Goal: Transaction & Acquisition: Download file/media

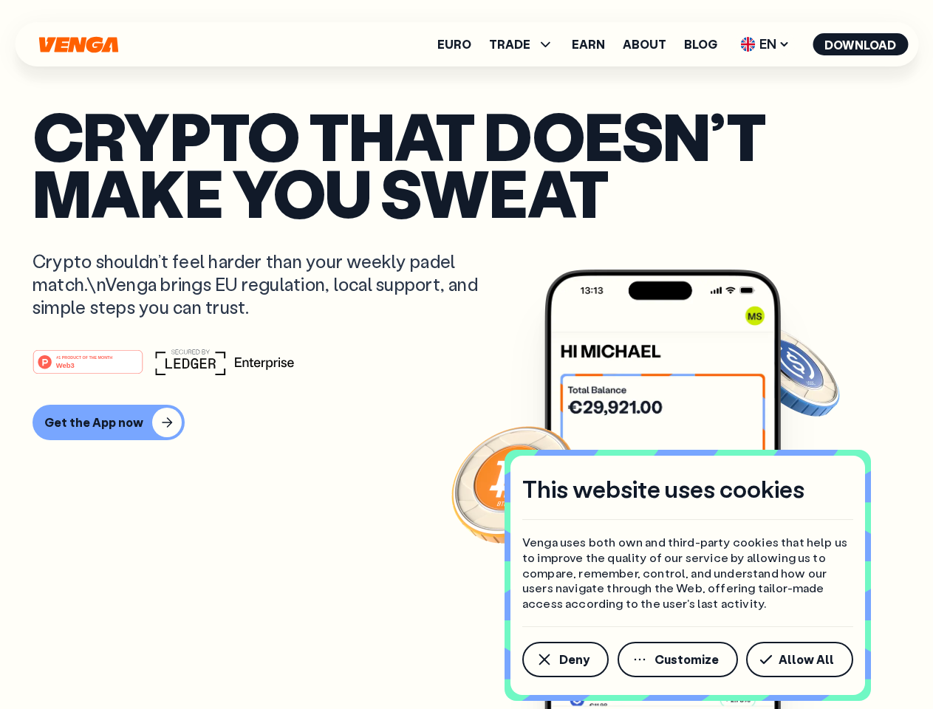
click at [466, 355] on div "#1 PRODUCT OF THE MONTH Web3" at bounding box center [467, 362] width 868 height 27
click at [564, 660] on span "Deny" at bounding box center [574, 660] width 30 height 12
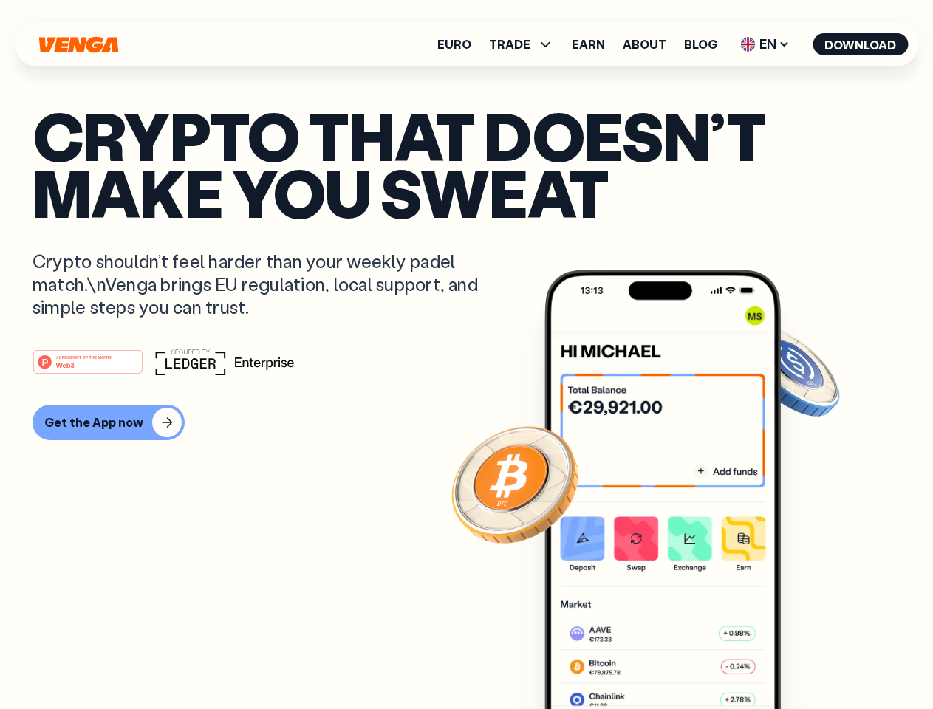
click at [679, 660] on img at bounding box center [663, 517] width 236 height 495
click at [802, 660] on article "Crypto that doesn’t make you sweat Crypto shouldn’t feel harder than your weekl…" at bounding box center [467, 384] width 868 height 554
click at [526, 44] on span "TRADE" at bounding box center [509, 44] width 41 height 12
click at [765, 44] on span "EN" at bounding box center [765, 45] width 60 height 24
click at [861, 44] on button "Download" at bounding box center [860, 44] width 95 height 22
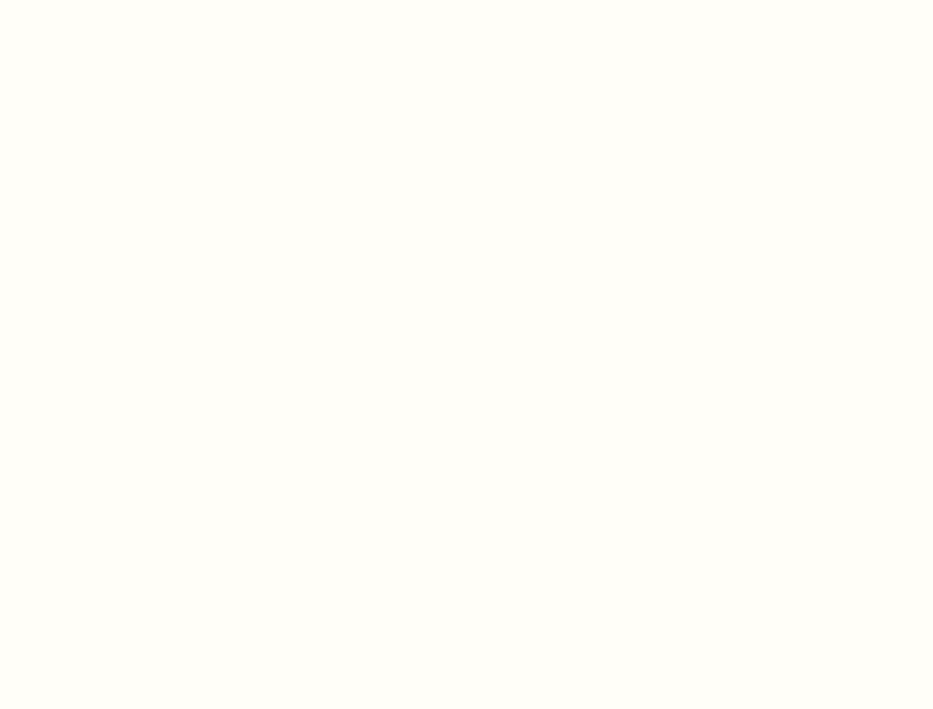
click at [466, 0] on html "This website uses cookies Venga uses both own and third-party cookies that help…" at bounding box center [466, 0] width 933 height 0
click at [106, 0] on html "This website uses cookies Venga uses both own and third-party cookies that help…" at bounding box center [466, 0] width 933 height 0
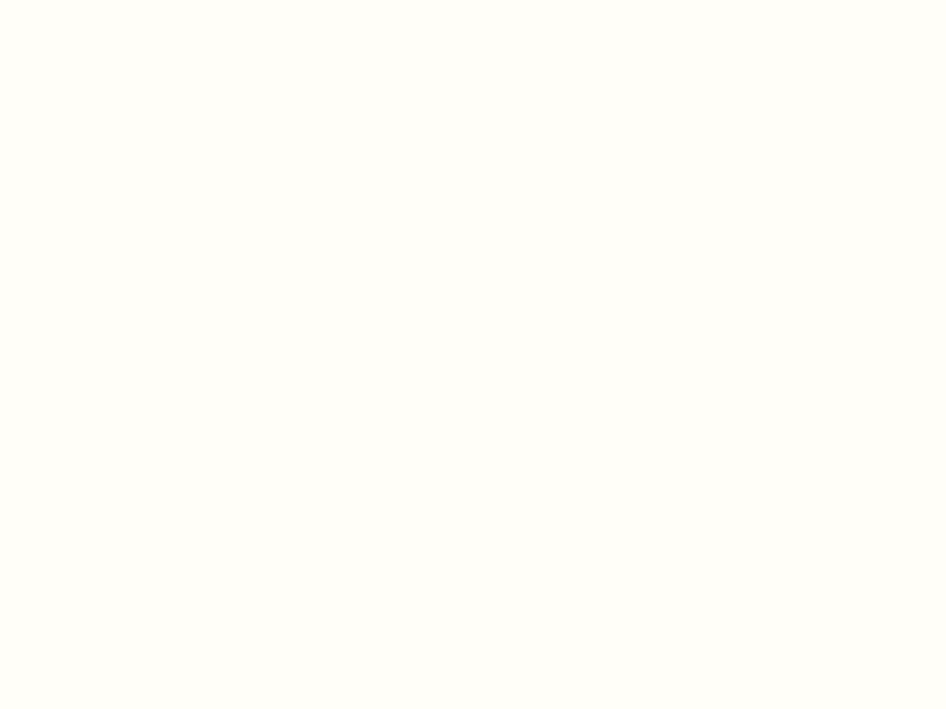
click at [90, 0] on html "This website uses cookies Venga uses both own and third-party cookies that help…" at bounding box center [473, 0] width 946 height 0
